Goal: Find specific page/section: Find specific page/section

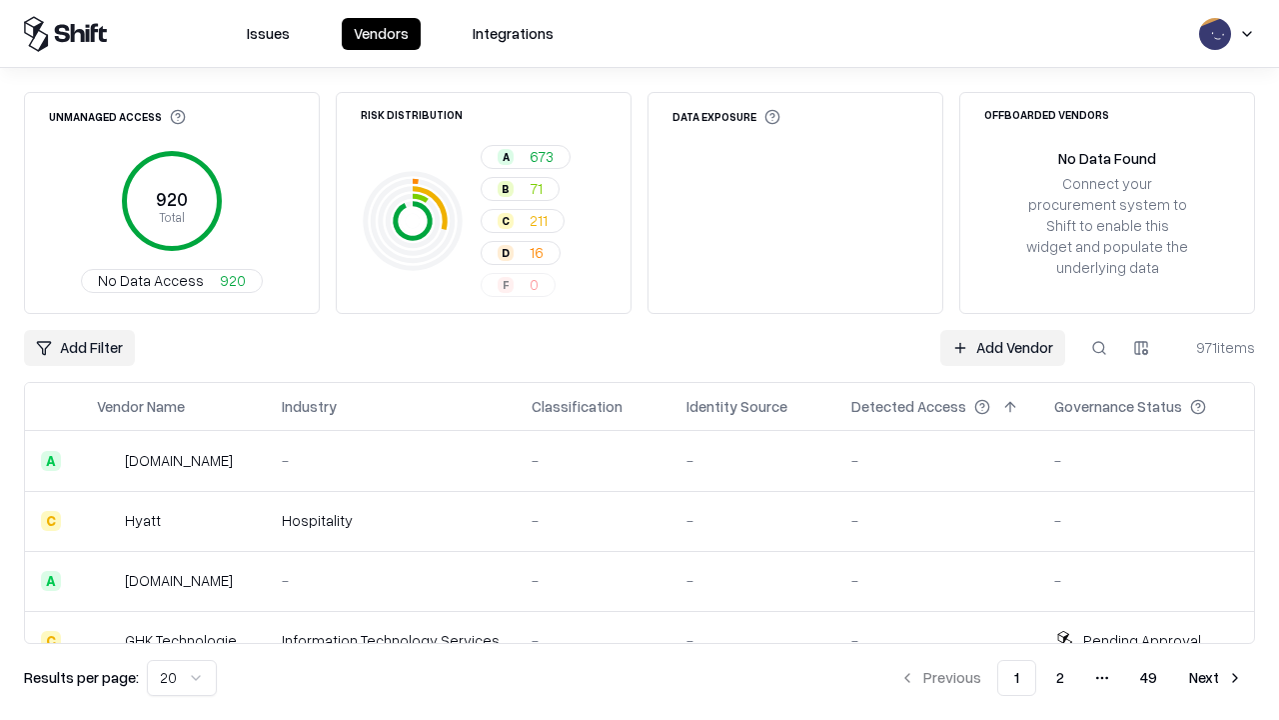
click at [640, 360] on div "Add Filter Add Vendor 971 items" at bounding box center [639, 348] width 1231 height 36
click at [79, 348] on html "Issues Vendors Integrations Unmanaged Access 920 Total No Data Access 920 Risk …" at bounding box center [639, 360] width 1279 height 720
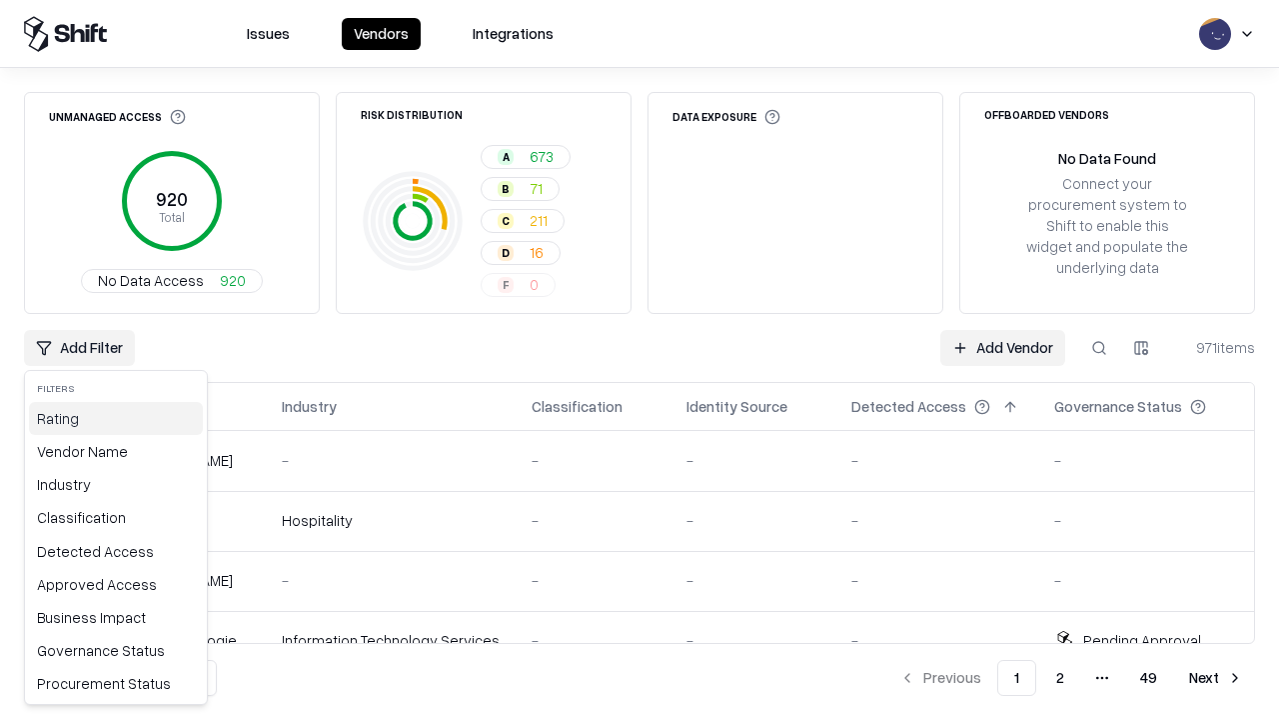
click at [116, 418] on div "Rating" at bounding box center [116, 418] width 174 height 33
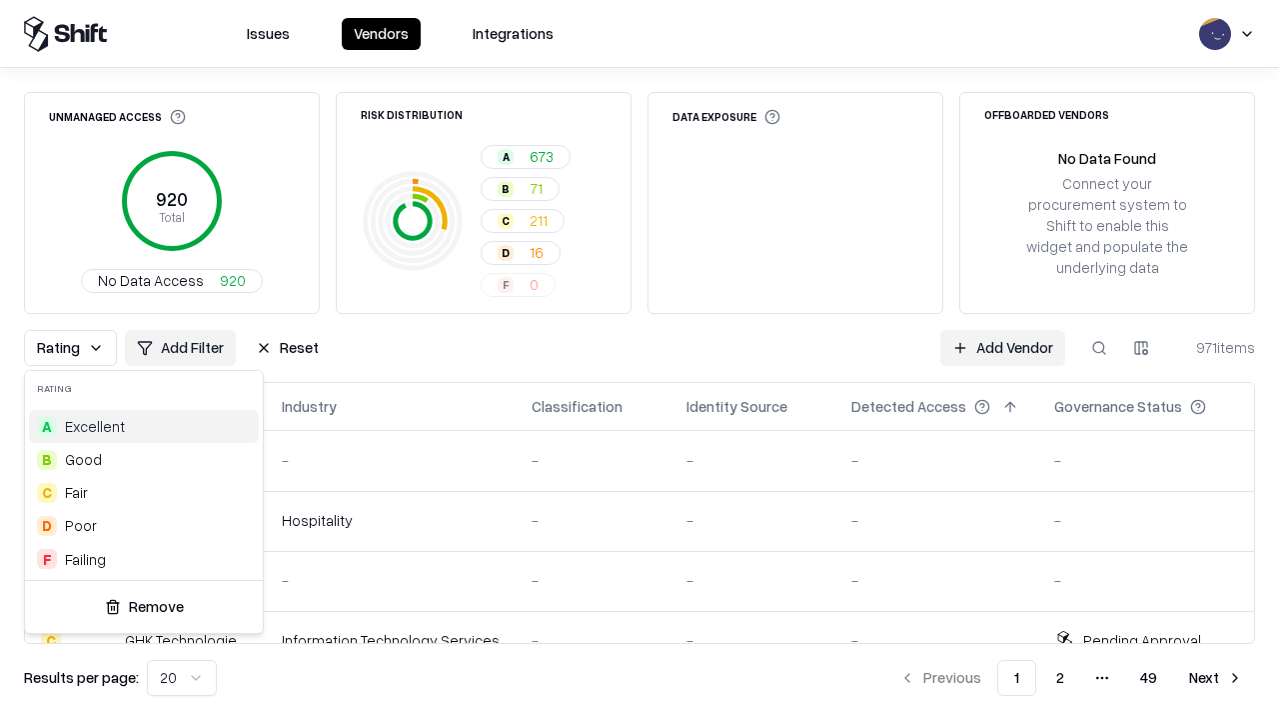
click at [640, 360] on html "Issues Vendors Integrations Unmanaged Access 920 Total No Data Access 920 Risk …" at bounding box center [639, 360] width 1279 height 720
click at [640, 360] on div "Rating Add Filter Reset Add Vendor 971 items" at bounding box center [639, 348] width 1231 height 36
click at [287, 348] on button "Reset" at bounding box center [287, 348] width 87 height 36
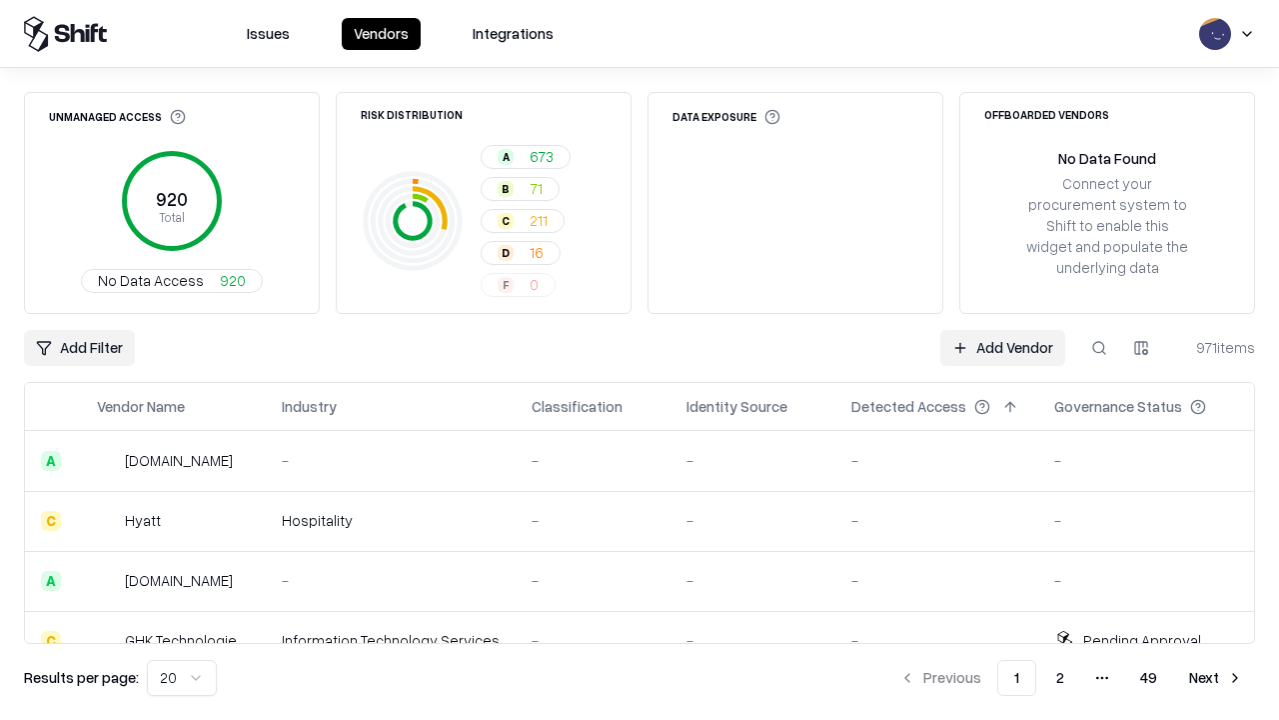
click at [640, 360] on div "Add Filter Add Vendor 971 items" at bounding box center [639, 348] width 1231 height 36
click at [79, 348] on html "Issues Vendors Integrations Unmanaged Access 920 Total No Data Access 920 Risk …" at bounding box center [639, 360] width 1279 height 720
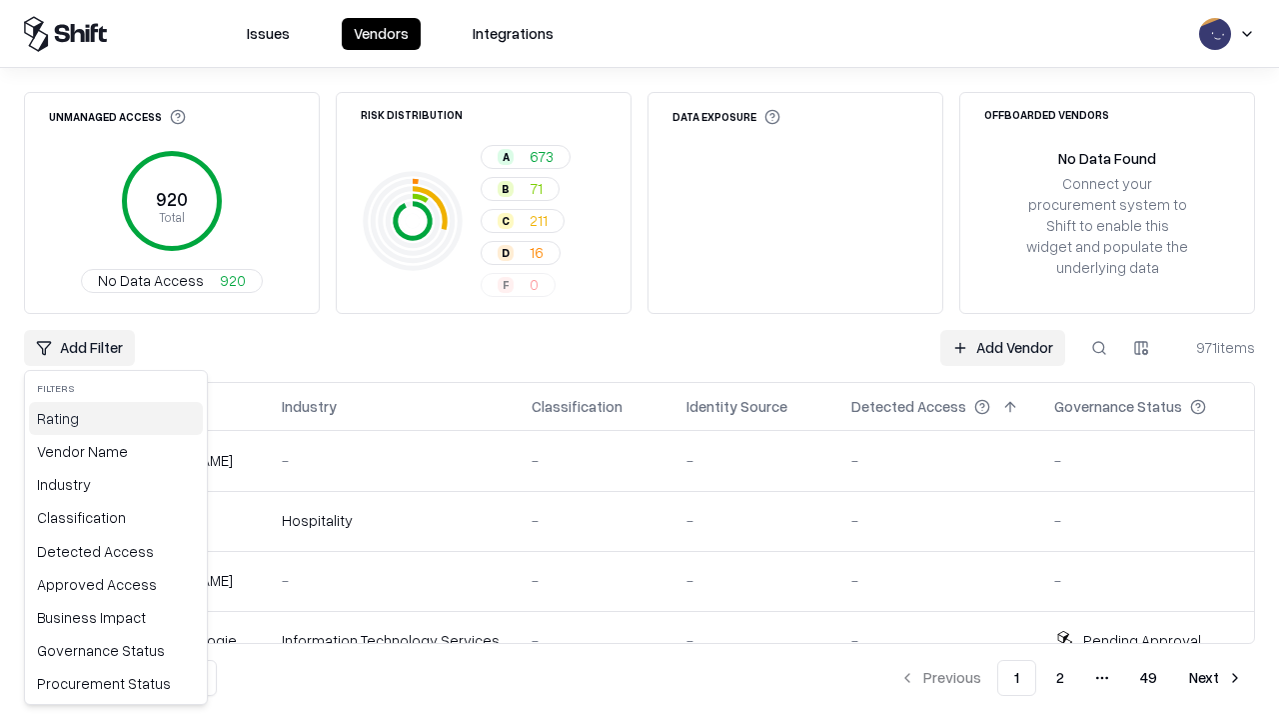
click at [116, 418] on div "Rating" at bounding box center [116, 418] width 174 height 33
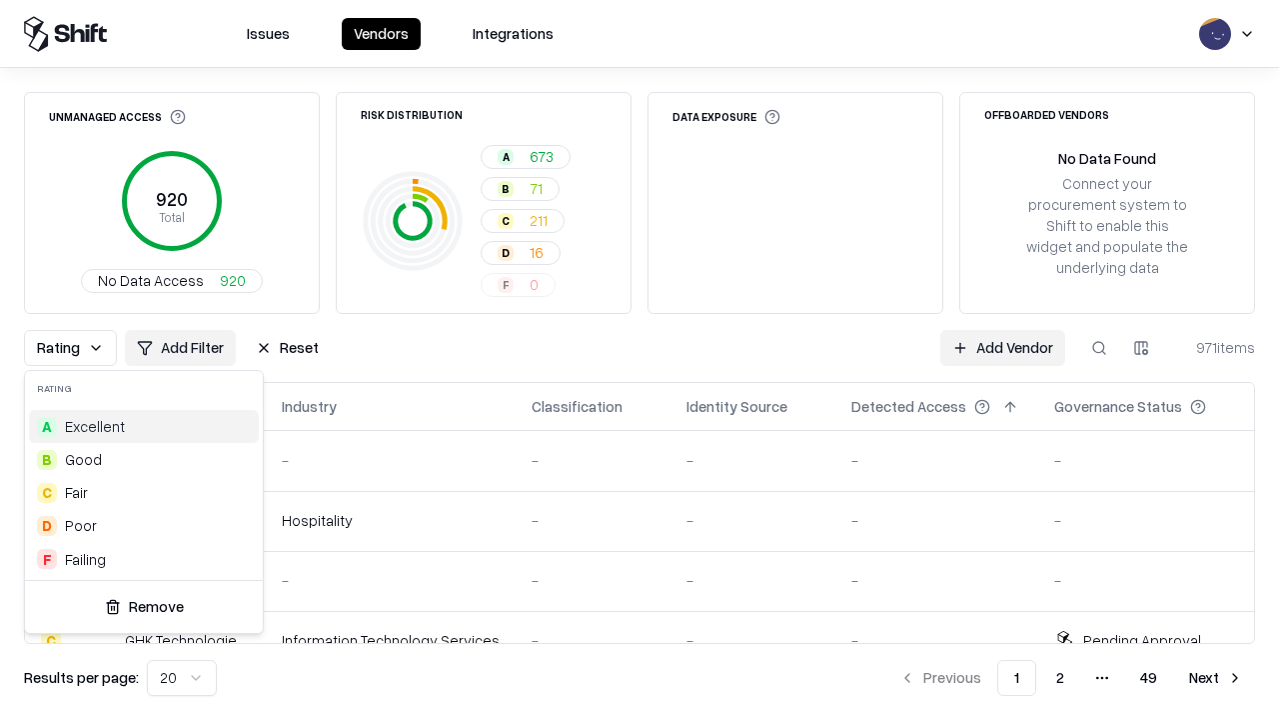
click at [144, 459] on div "B Good" at bounding box center [144, 459] width 230 height 33
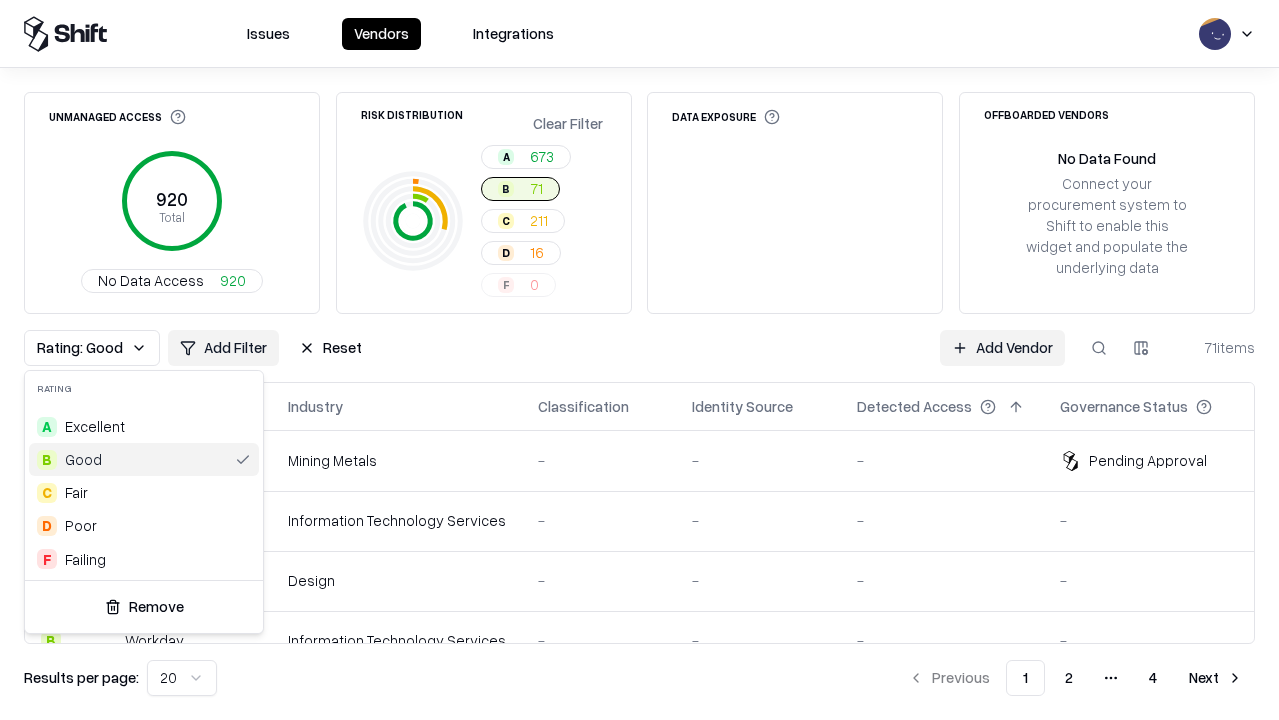
click at [640, 360] on html "Issues Vendors Integrations Unmanaged Access 920 Total No Data Access 920 Risk …" at bounding box center [639, 360] width 1279 height 720
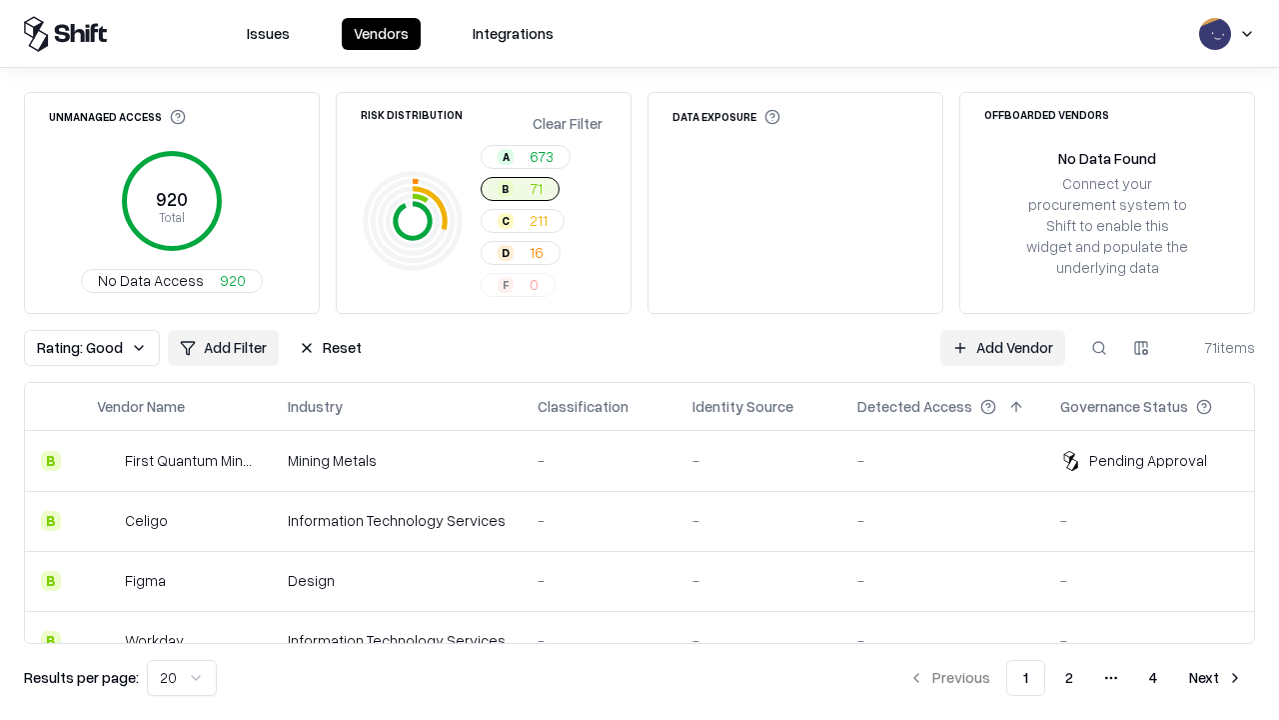
click at [640, 360] on div "Rating: Good Add Filter Reset Add Vendor 71 items" at bounding box center [639, 348] width 1231 height 36
click at [330, 348] on button "Reset" at bounding box center [330, 348] width 87 height 36
click at [640, 360] on div "Add Filter Add Vendor 71 items" at bounding box center [639, 348] width 1231 height 36
click at [79, 348] on html "Issues Vendors Integrations Unmanaged Access 920 Total No Data Access 920 Risk …" at bounding box center [639, 360] width 1279 height 720
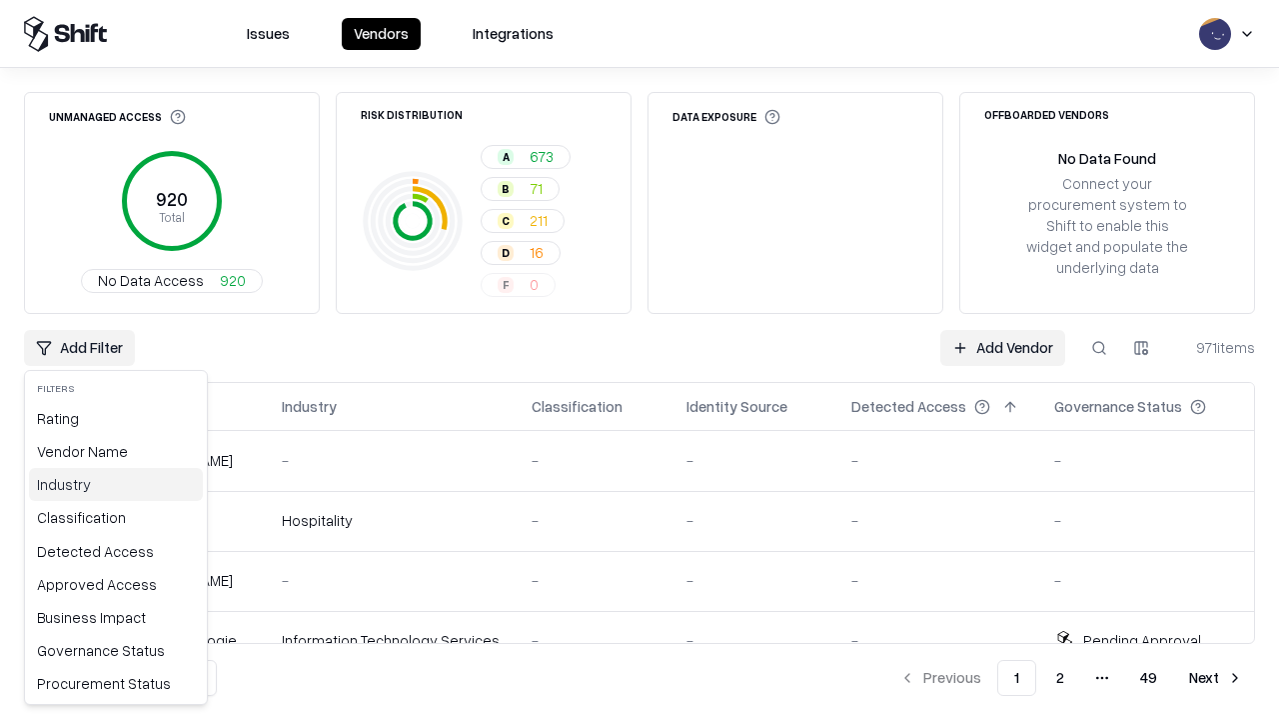
click at [116, 484] on div "Industry" at bounding box center [116, 484] width 174 height 33
